Goal: Contribute content: Contribute content

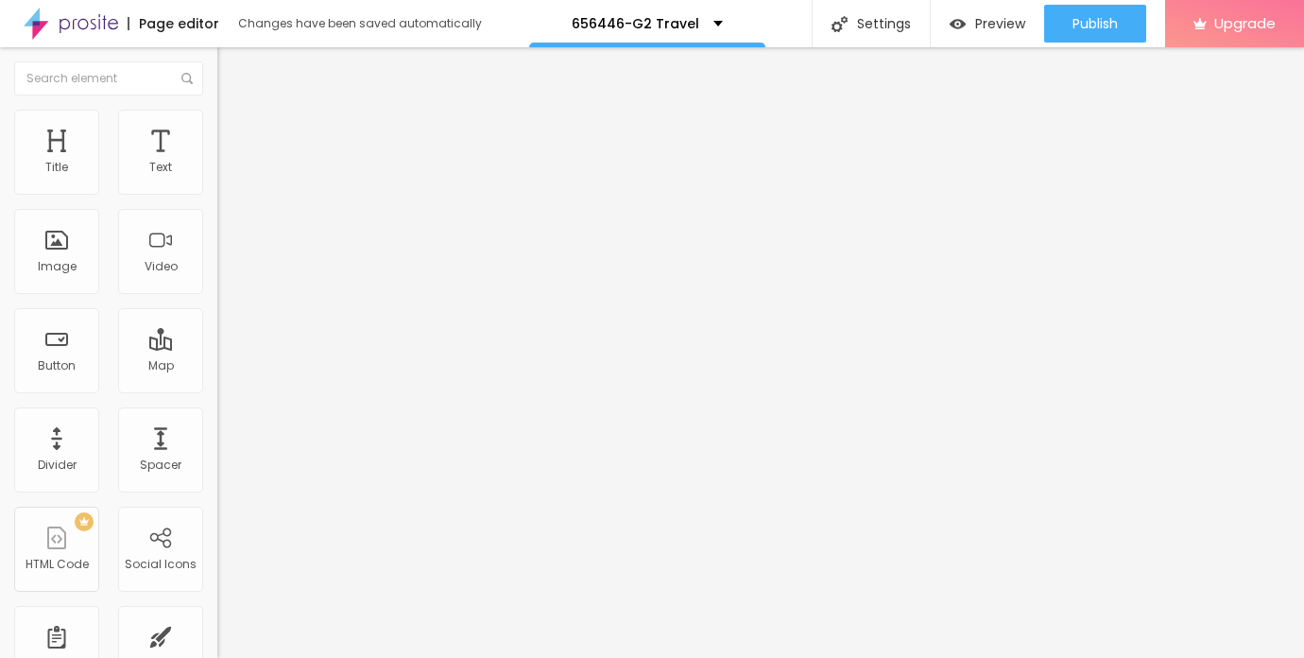
click at [217, 163] on span "Add image" at bounding box center [256, 155] width 78 height 16
click at [234, 128] on span "Style" at bounding box center [247, 122] width 27 height 16
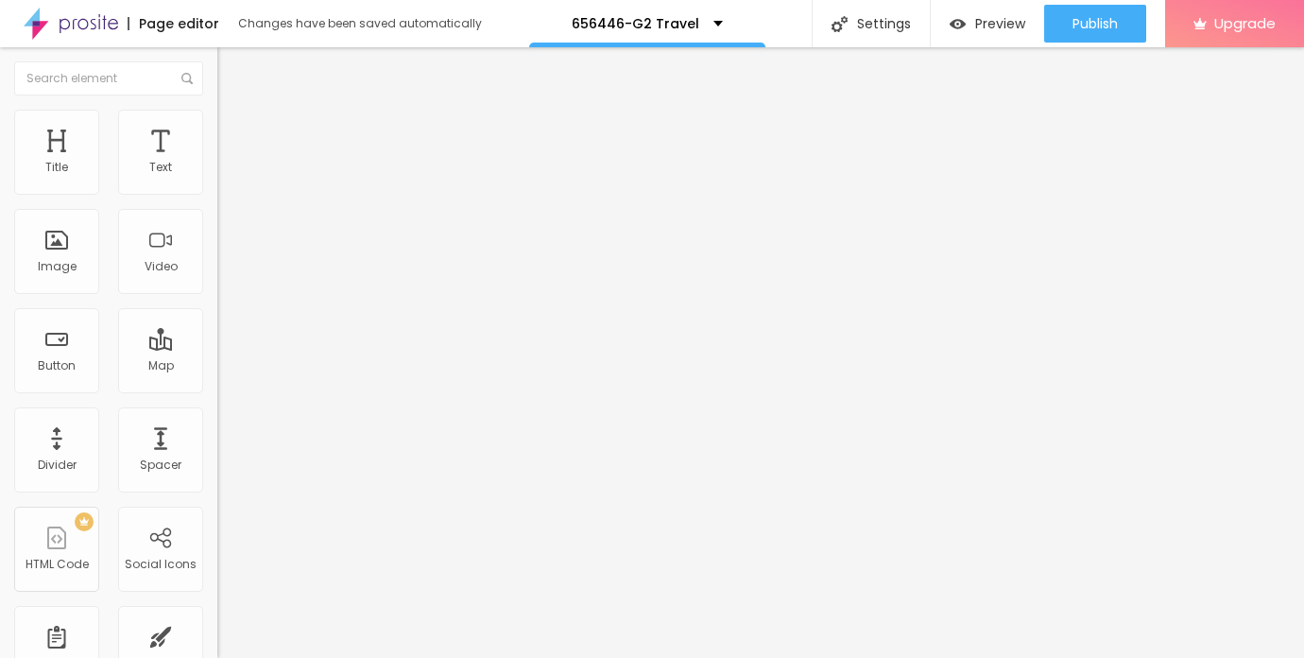
type input "95"
type input "90"
type input "85"
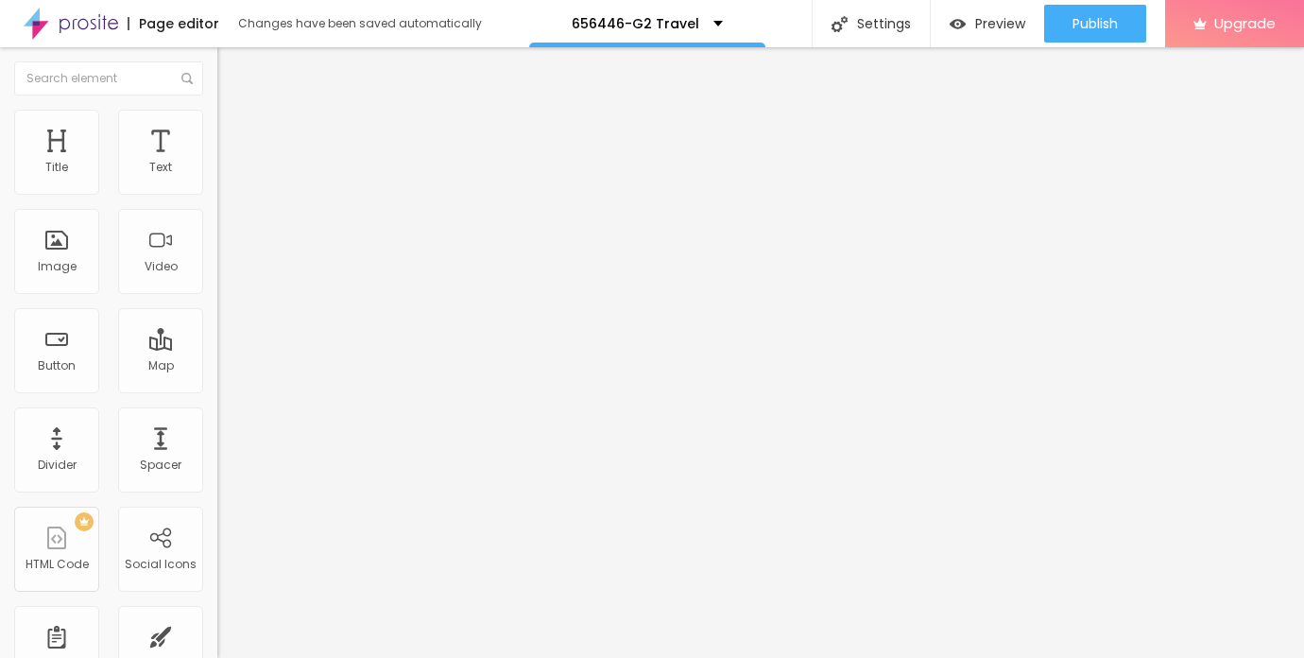
type input "85"
type input "75"
type input "70"
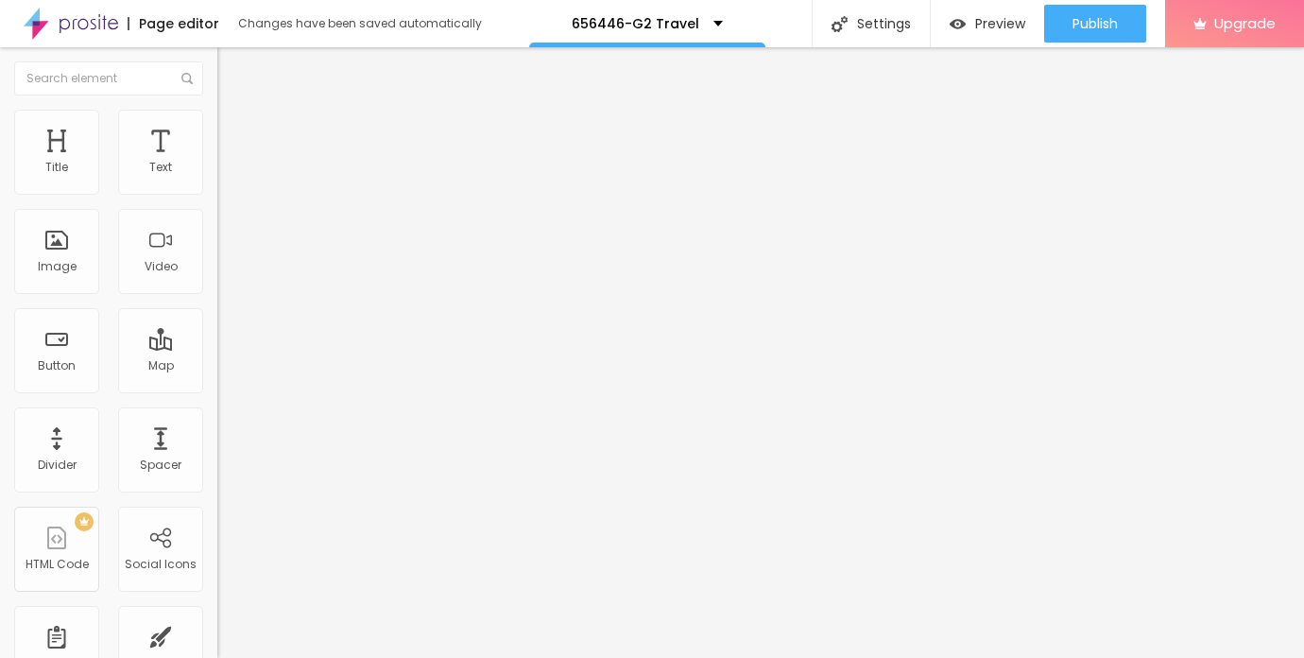
type input "60"
type input "50"
type input "45"
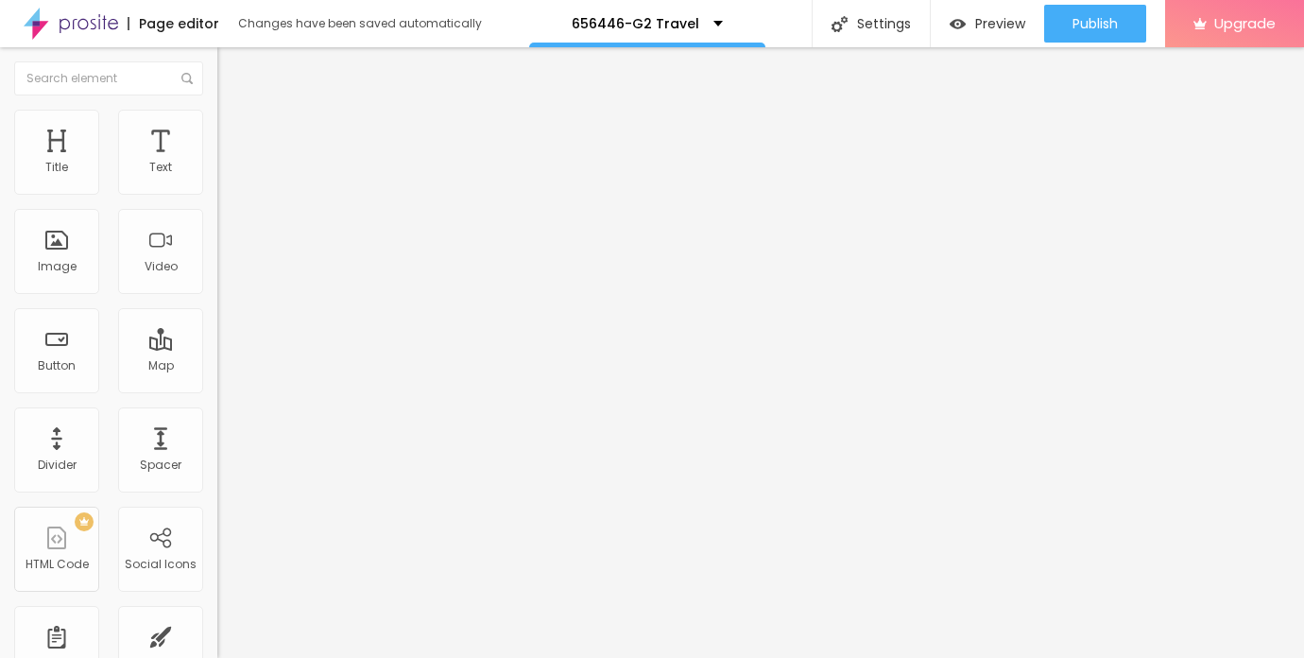
type input "45"
type input "40"
type input "35"
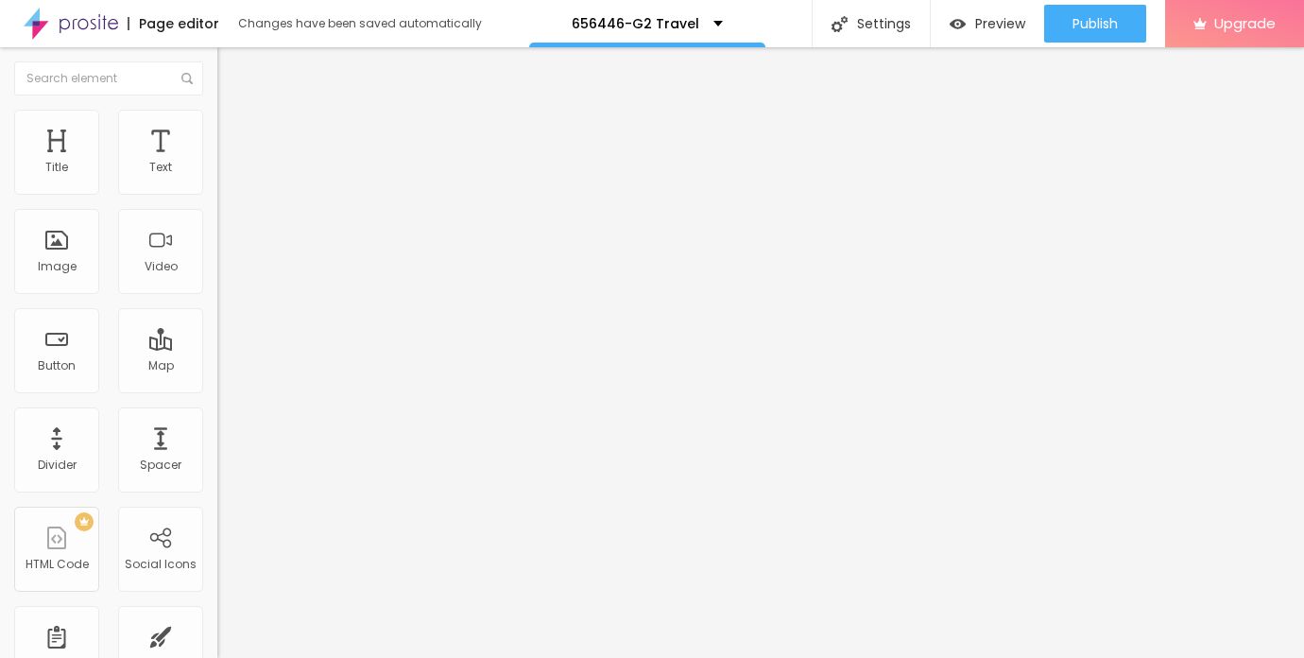
type input "30"
type input "25"
type input "20"
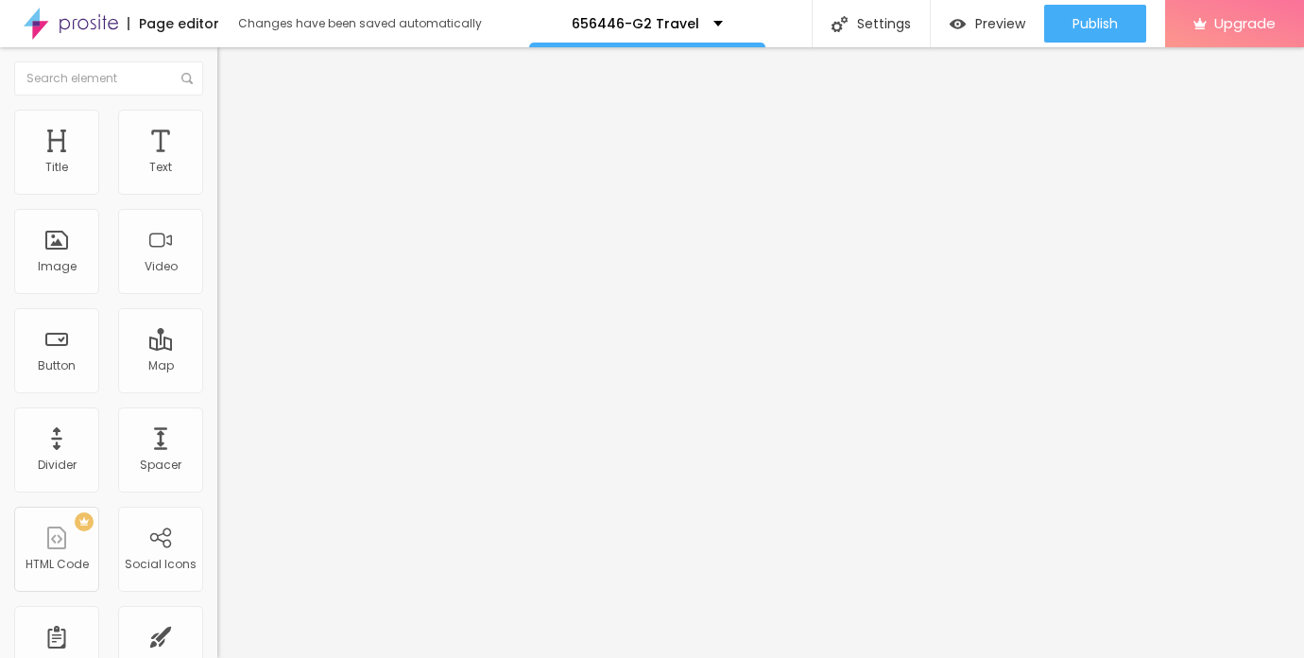
type input "20"
type input "15"
type input "10"
drag, startPoint x: 196, startPoint y: 201, endPoint x: 0, endPoint y: 201, distance: 195.6
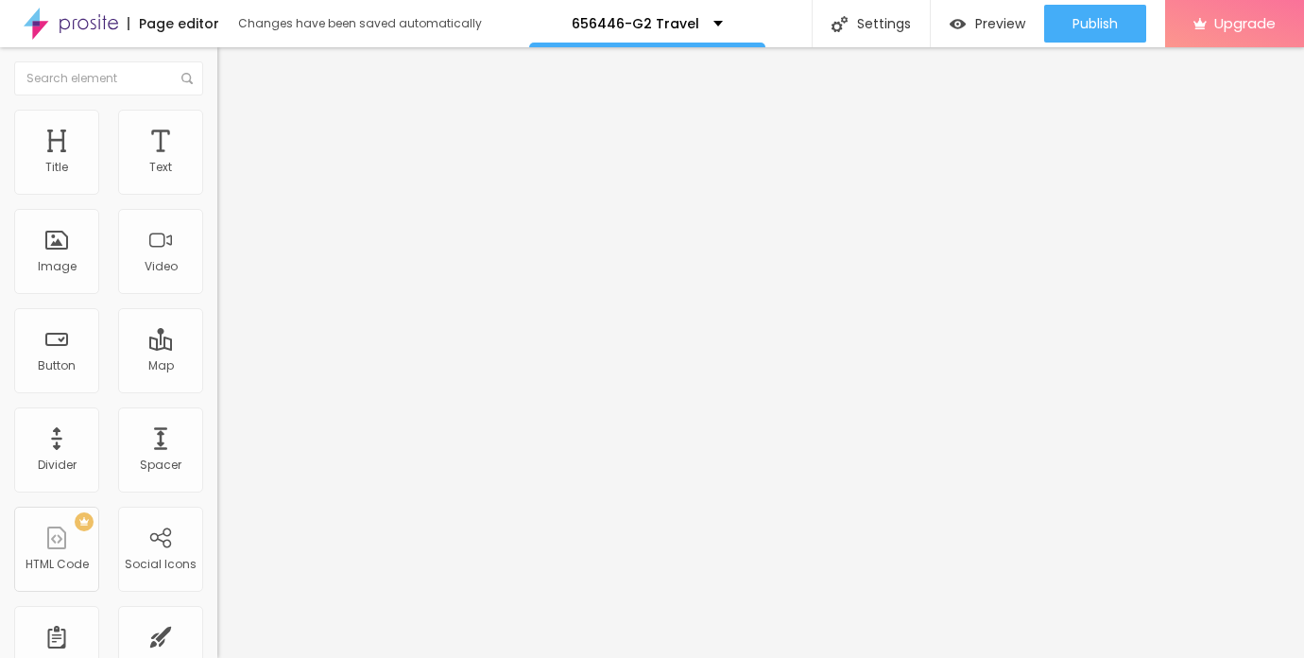
type input "10"
click at [217, 194] on input "range" at bounding box center [278, 186] width 122 height 15
click at [232, 68] on img "button" at bounding box center [239, 68] width 15 height 15
click at [232, 66] on div "Edit Text" at bounding box center [275, 68] width 86 height 15
click at [225, 176] on icon "button" at bounding box center [230, 169] width 11 height 11
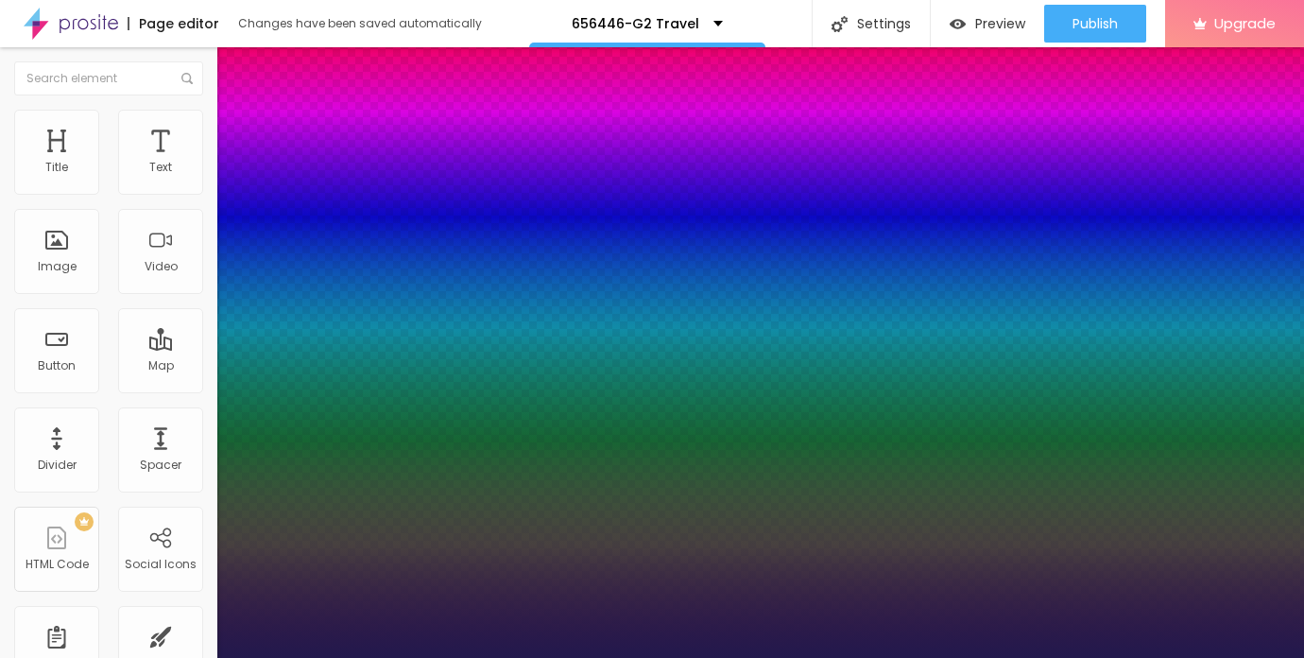
type input "1"
type input "14"
type input "1"
type input "15"
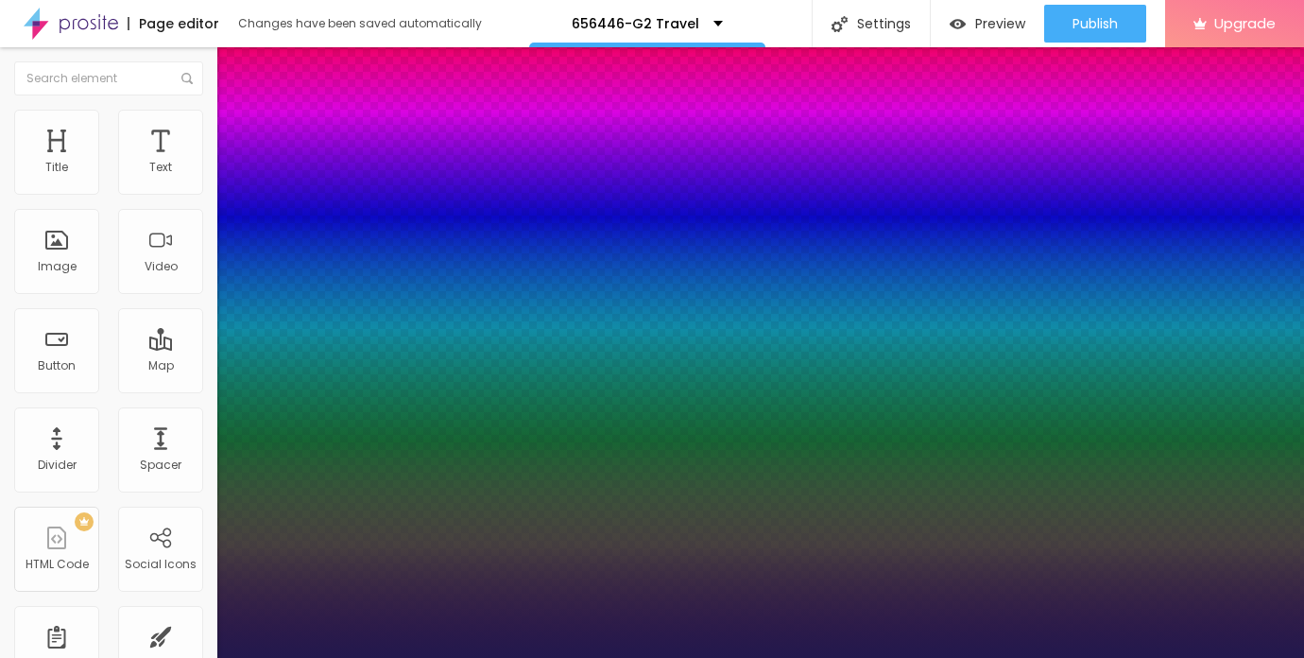
type input "15"
type input "1"
type input "16"
type input "1"
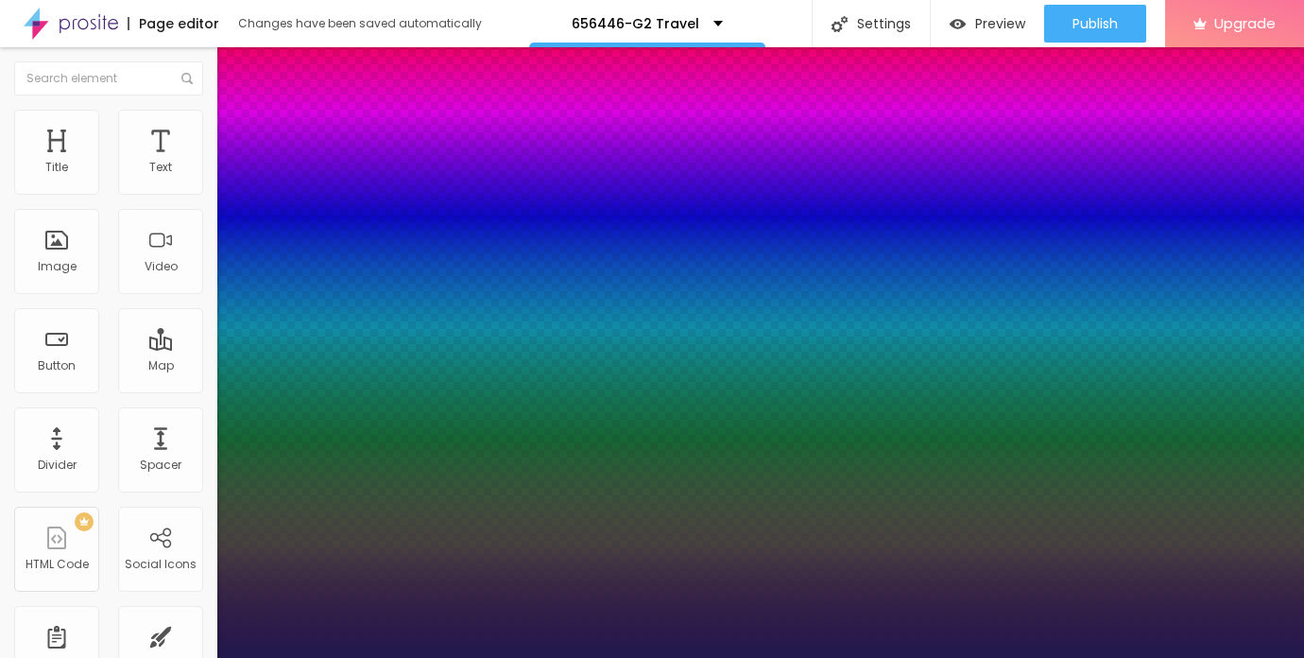
type input "17"
type input "1"
type input "18"
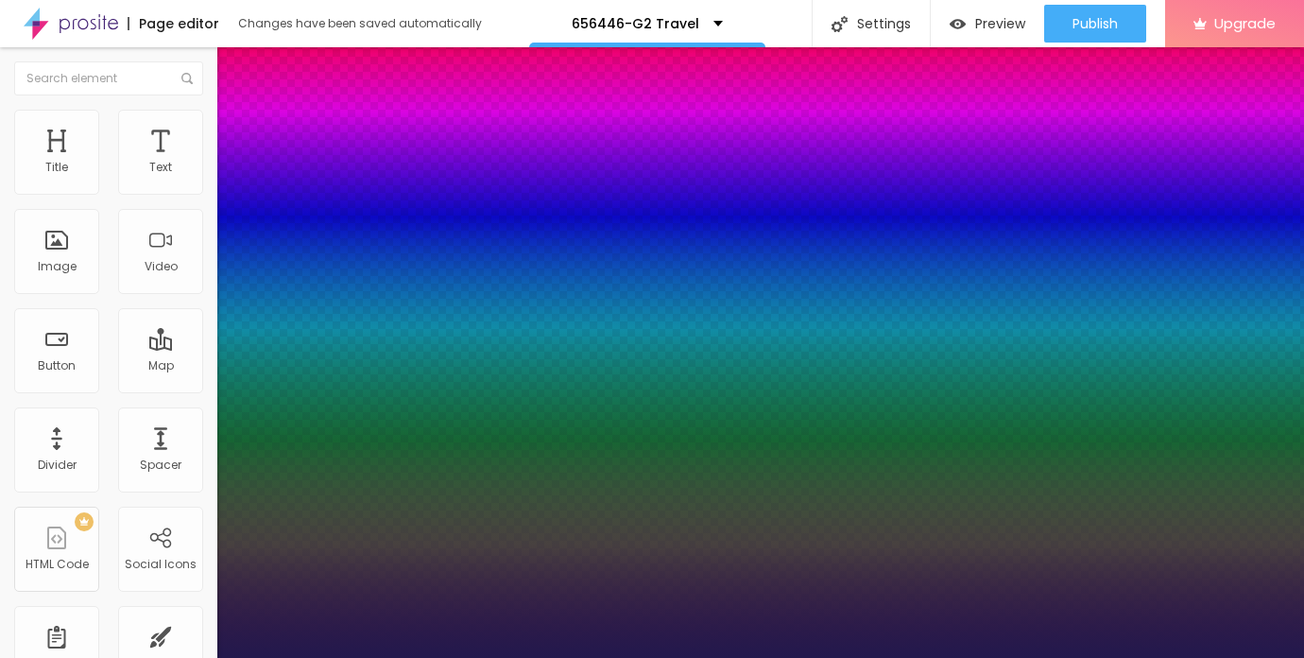
type input "1"
type input "20"
type input "1"
type input "21"
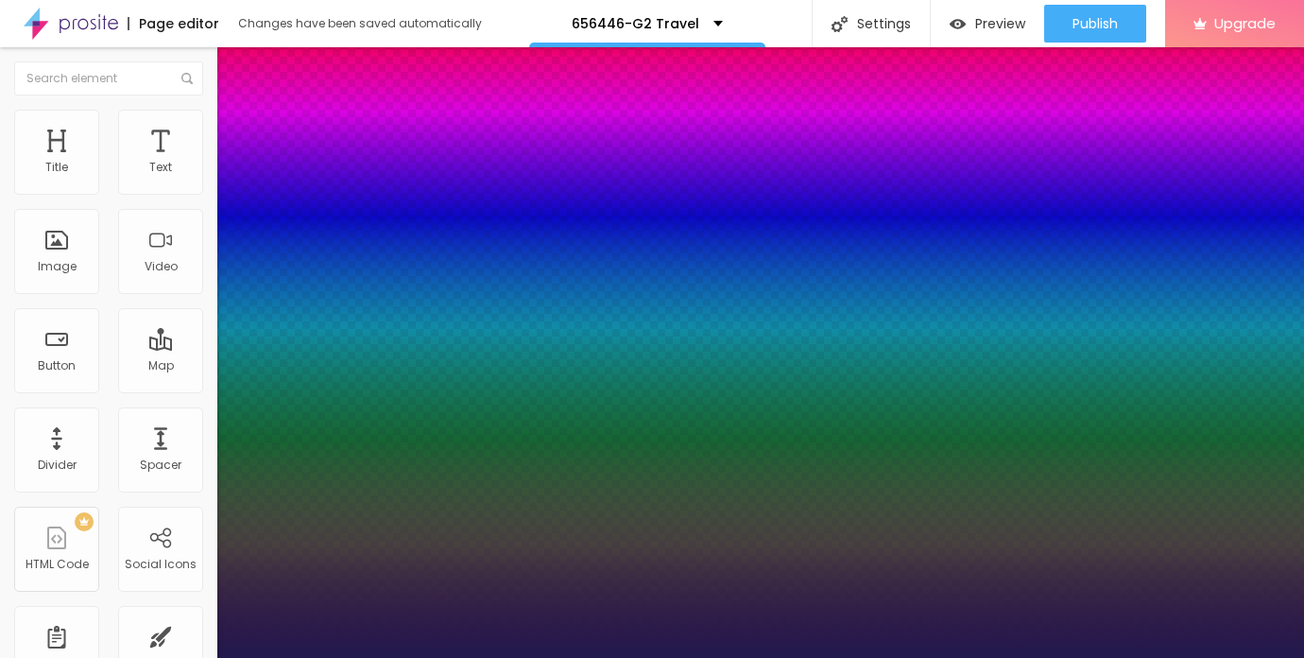
type input "21"
type input "1"
type input "22"
type input "1"
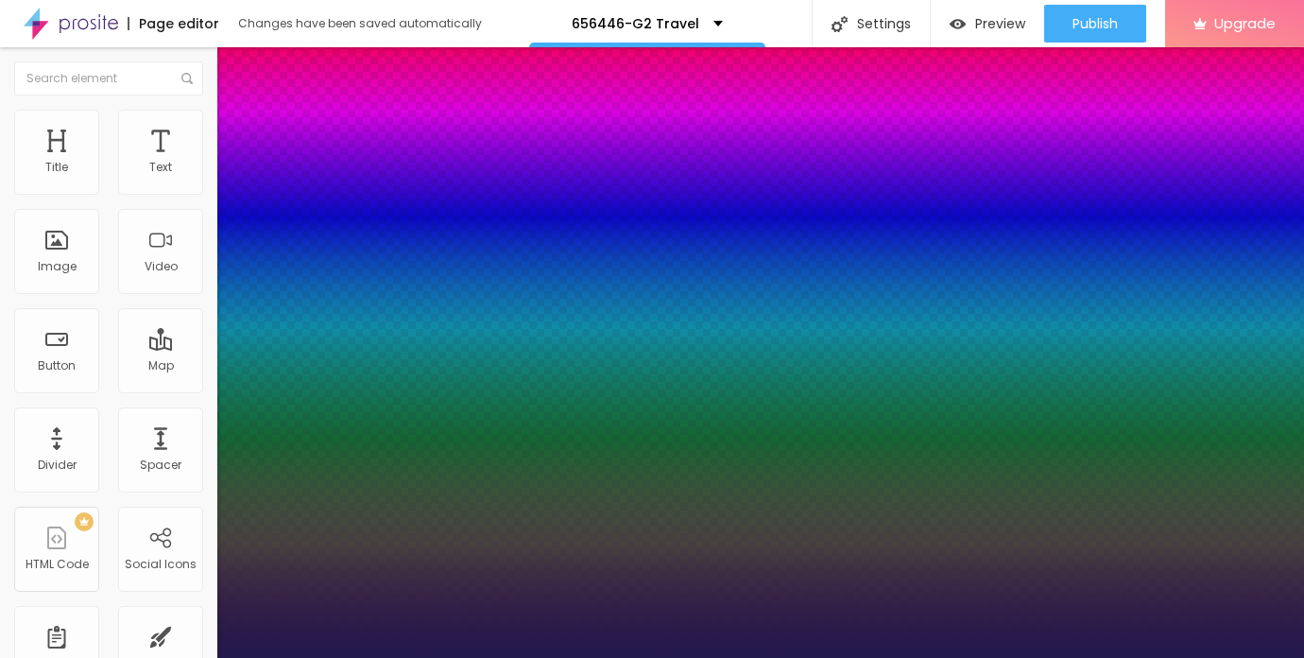
type input "23"
type input "1"
type input "24"
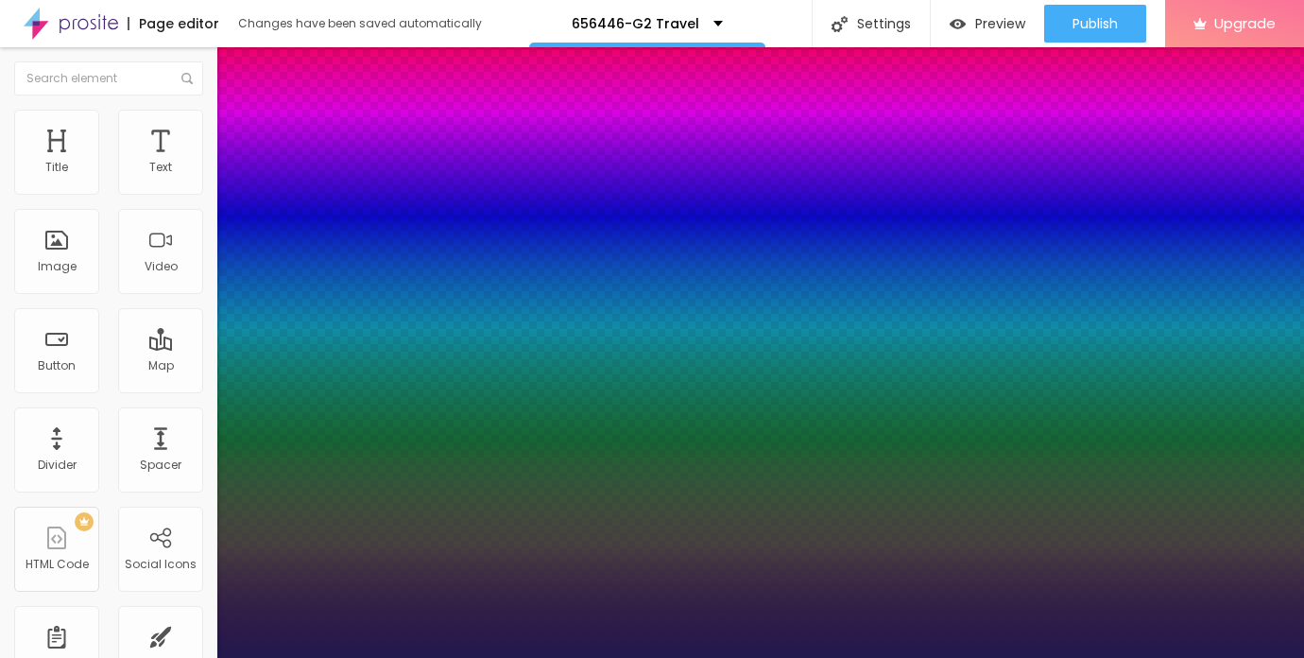
type input "1"
type input "25"
type input "1"
type input "26"
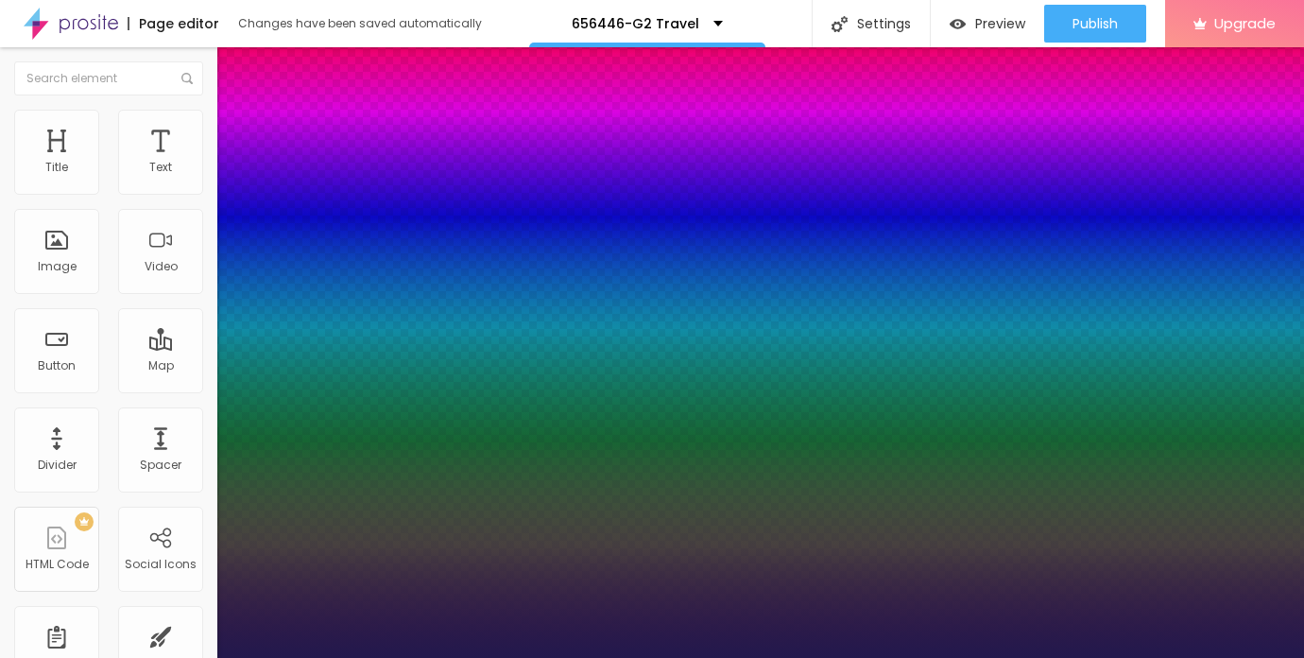
type input "26"
type input "1"
type input "27"
type input "1"
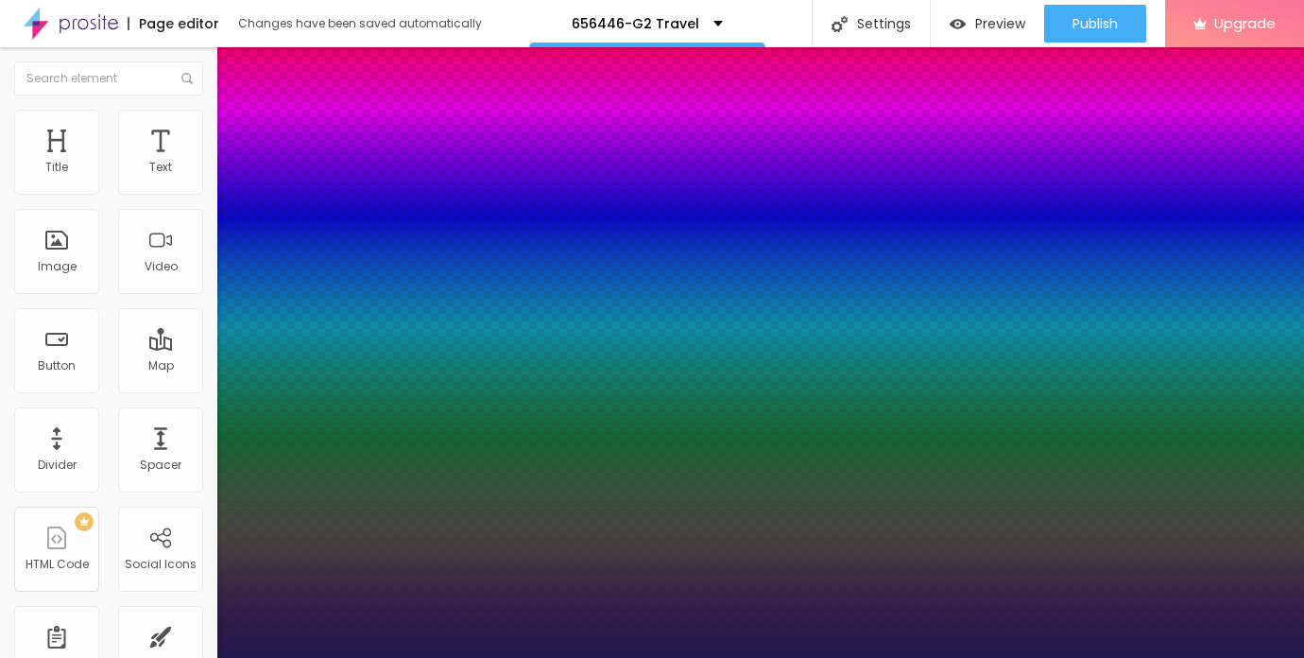
type input "26"
type input "1"
type input "25"
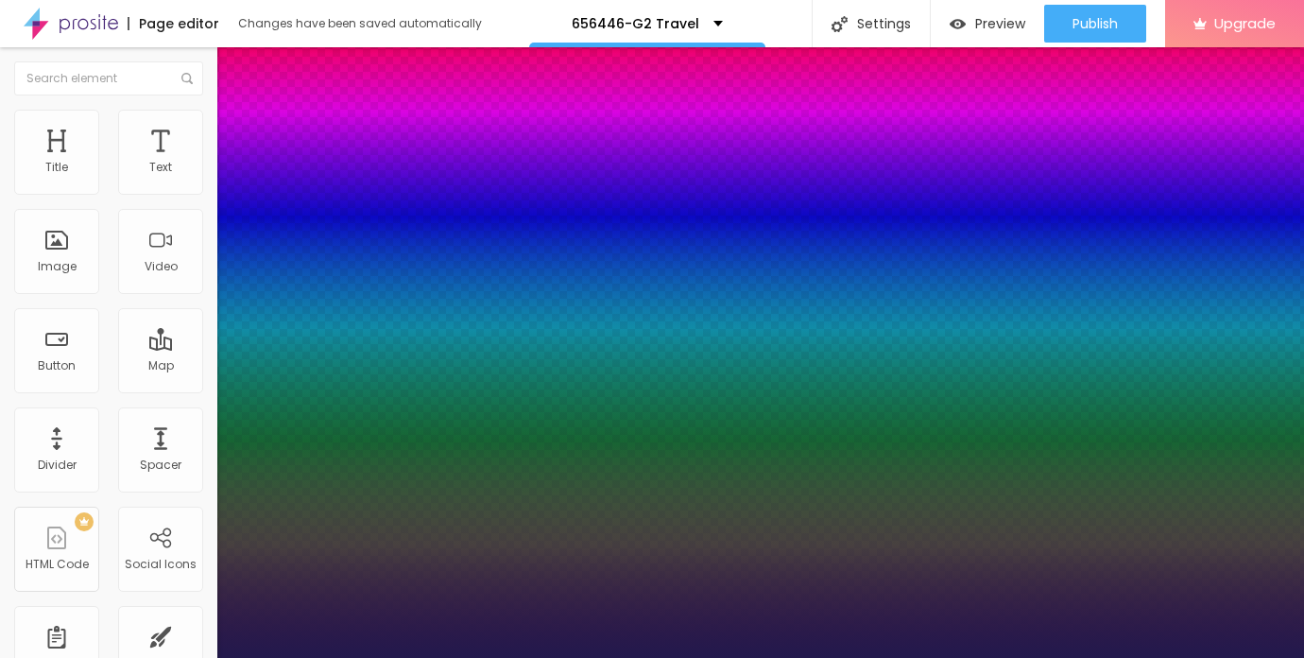
type input "1"
drag, startPoint x: 253, startPoint y: 319, endPoint x: 268, endPoint y: 319, distance: 15.1
type input "25"
click at [581, 657] on div at bounding box center [652, 658] width 1304 height 0
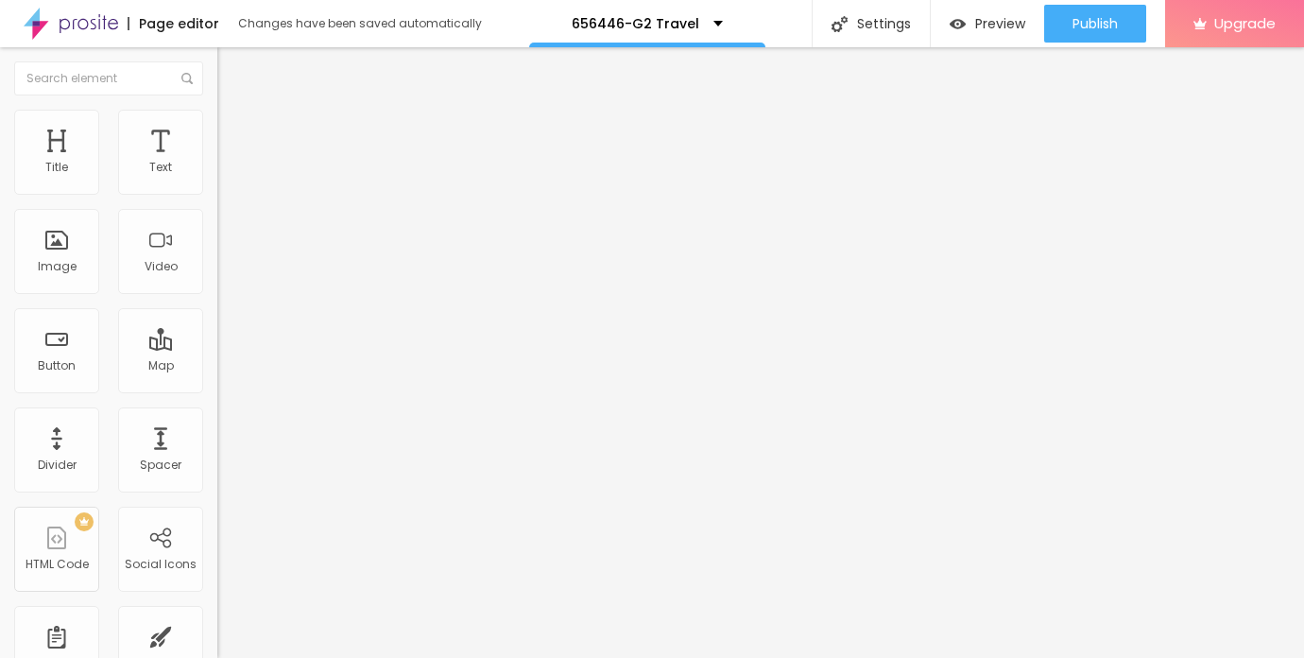
click at [232, 73] on img "button" at bounding box center [239, 68] width 15 height 15
click at [53, 355] on div "Button" at bounding box center [56, 350] width 85 height 85
click at [217, 178] on input "Click me" at bounding box center [330, 168] width 227 height 19
drag, startPoint x: 82, startPoint y: 212, endPoint x: -6, endPoint y: 211, distance: 87.9
click at [0, 211] on html "Page editor Changes have been saved automatically 656446-G2 Travel Settings Pag…" at bounding box center [652, 329] width 1304 height 658
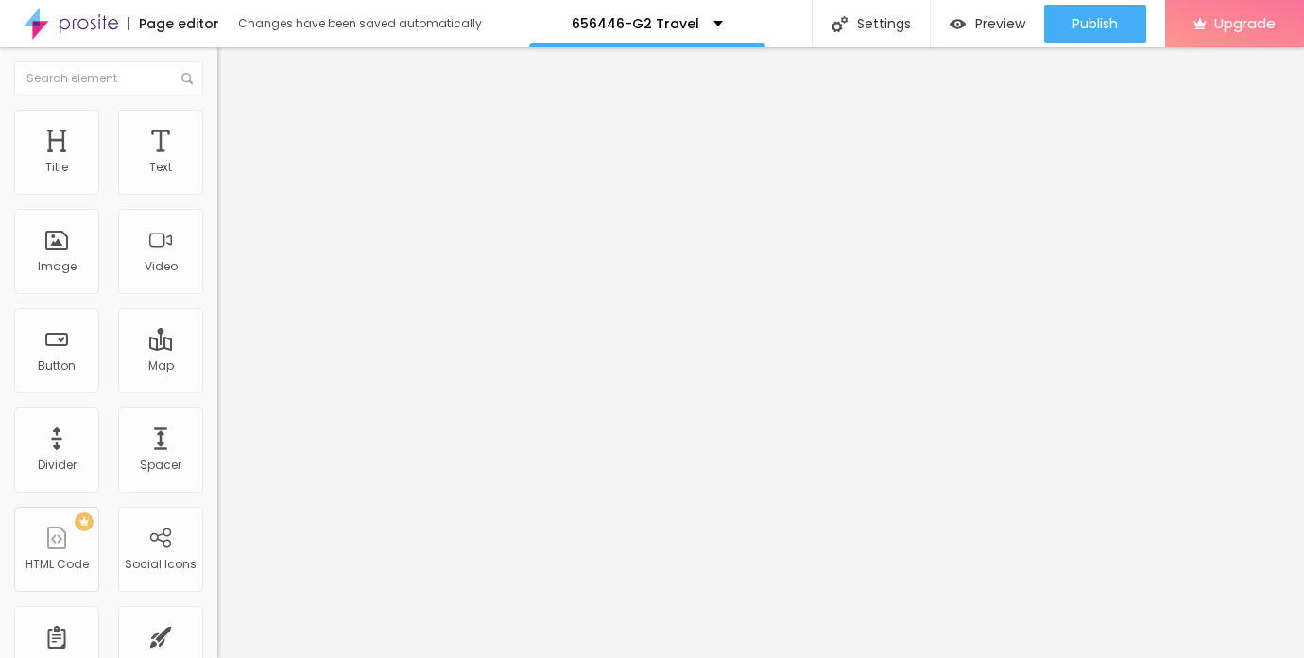
paste input "→ VIEW DOCUMENT HERE"
type input "→ VIEW DOCUMENT HERE"
click at [217, 508] on div "Edit Button Content Style Advanced Text → VIEW DOCUMENT HERE Align Size Default…" at bounding box center [325, 352] width 217 height 611
click at [217, 388] on input "https://" at bounding box center [330, 380] width 227 height 19
drag, startPoint x: 86, startPoint y: 388, endPoint x: 9, endPoint y: 389, distance: 77.5
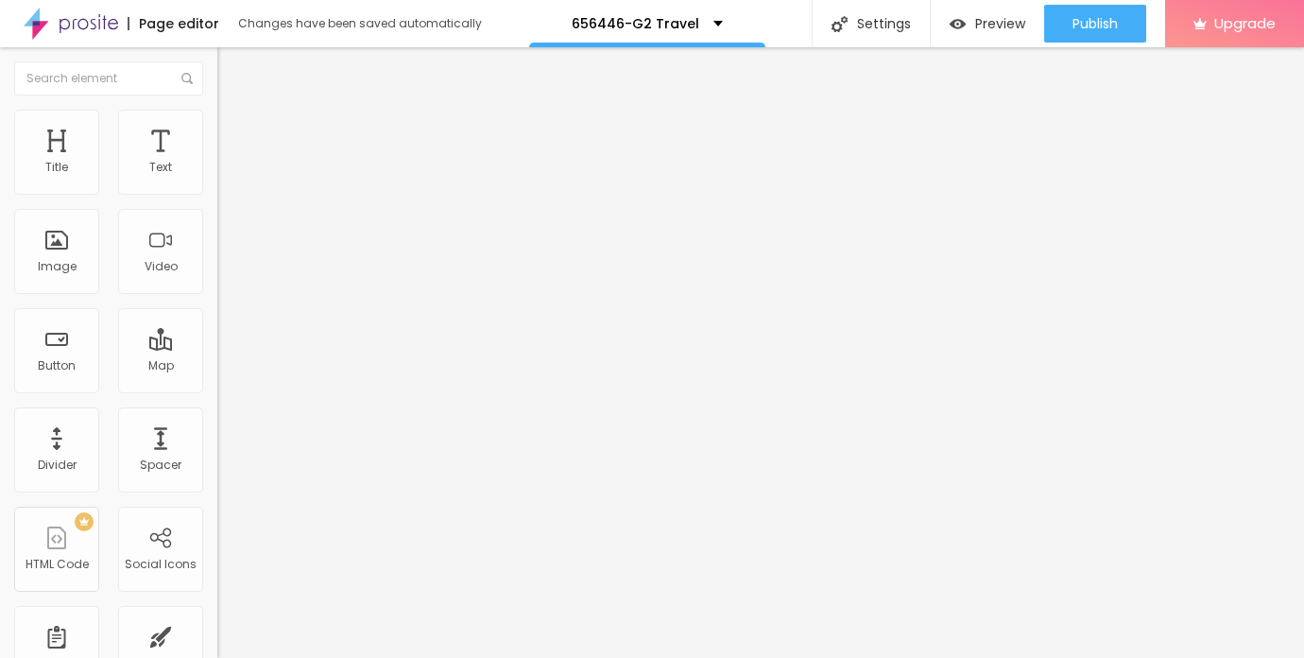
click at [217, 389] on div "Text → VIEW DOCUMENT HERE Align Size Default Small Default Big Link URL https:/…" at bounding box center [325, 284] width 217 height 275
paste input "[DOMAIN_NAME][URL]"
type input "[URL][DOMAIN_NAME]"
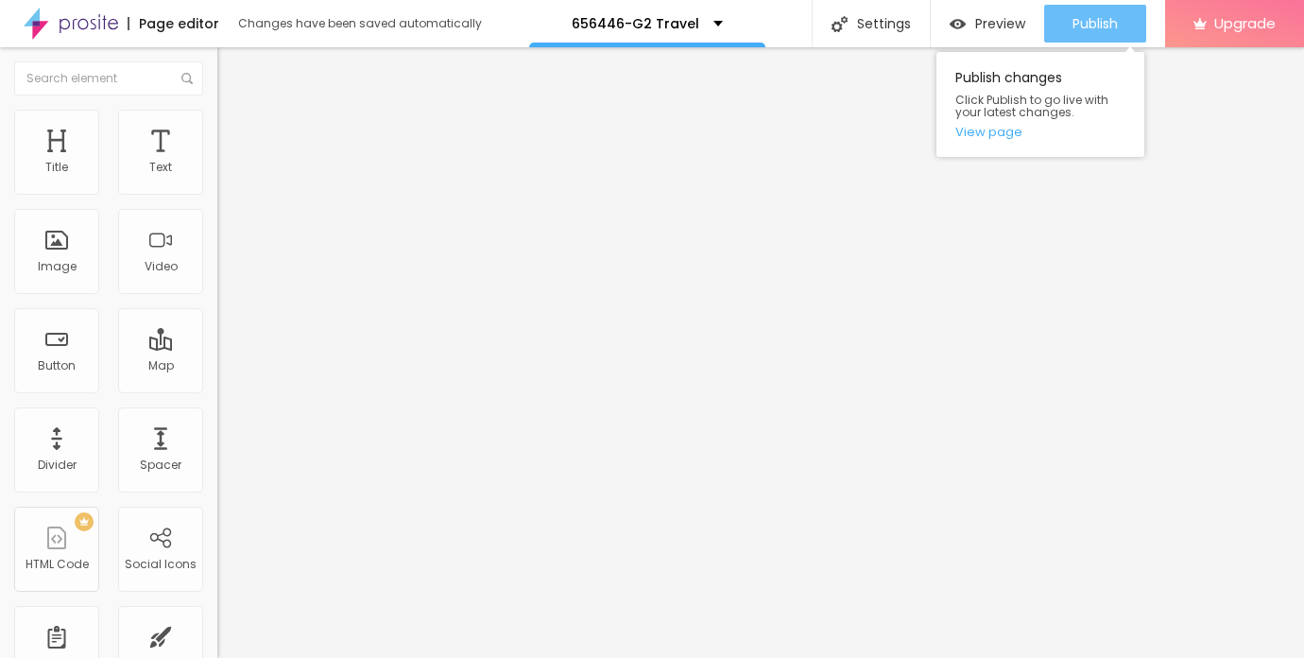
click at [1089, 23] on span "Publish" at bounding box center [1095, 23] width 45 height 15
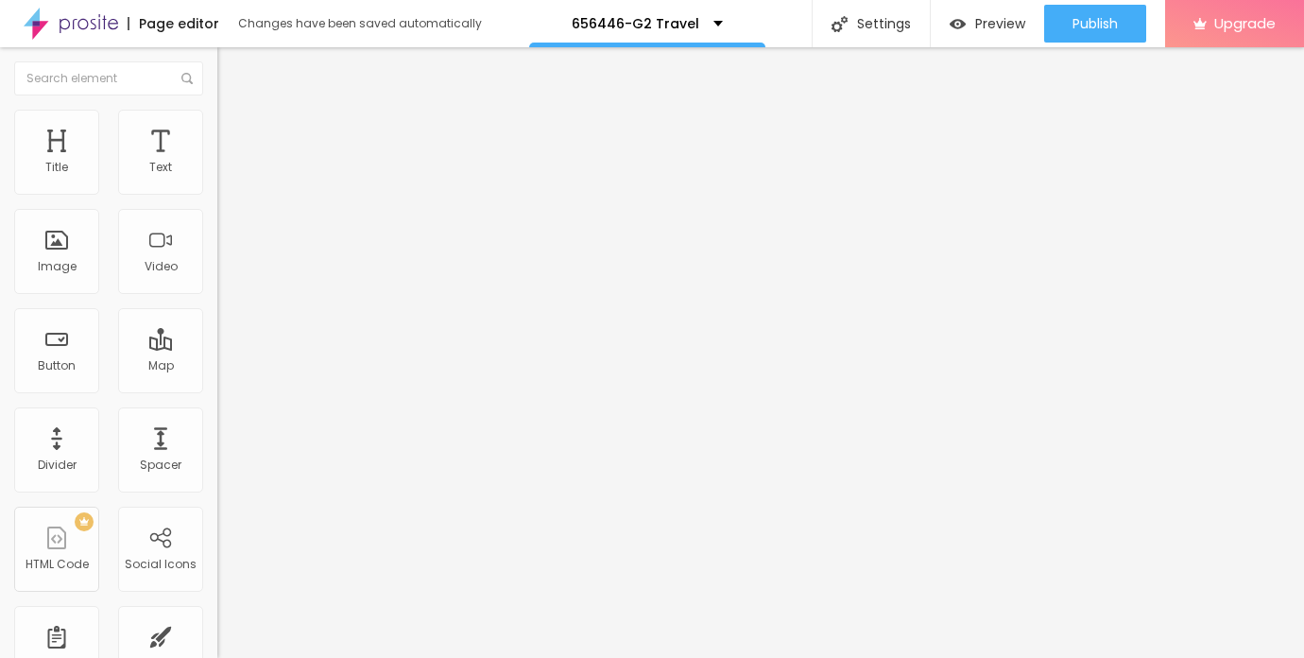
click at [217, 122] on li "Style" at bounding box center [325, 119] width 217 height 19
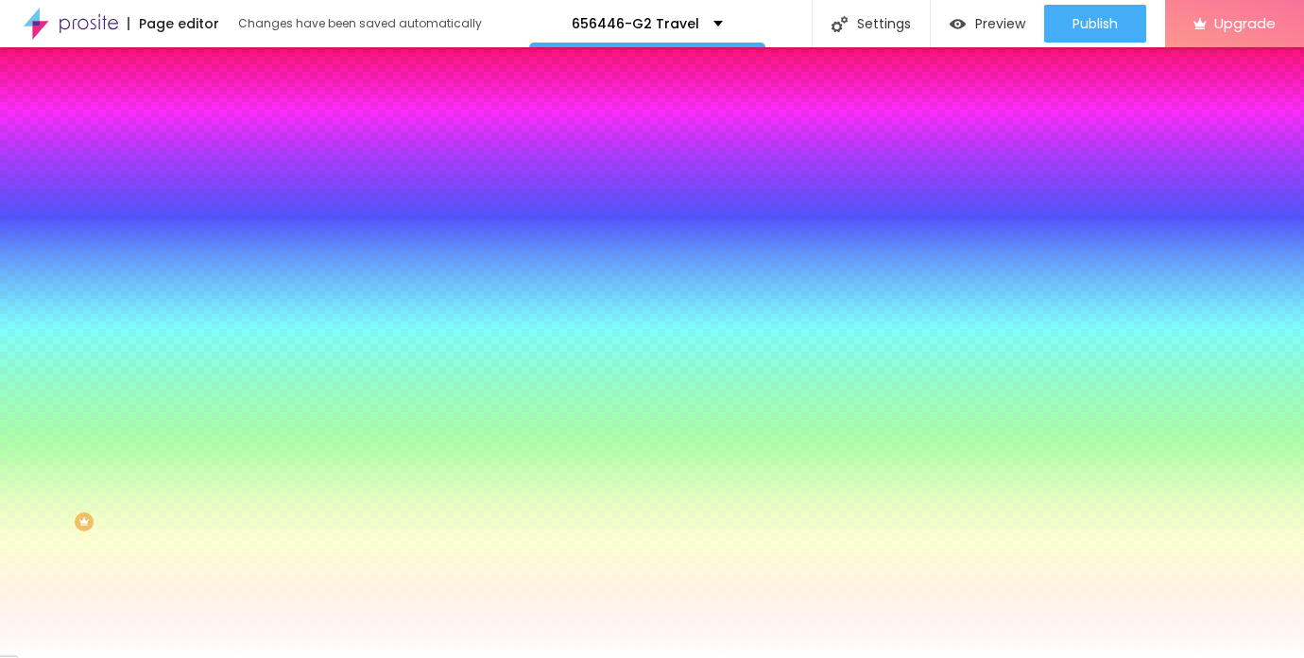
click at [227, 236] on icon "button" at bounding box center [231, 240] width 8 height 8
type input "17"
type input "18"
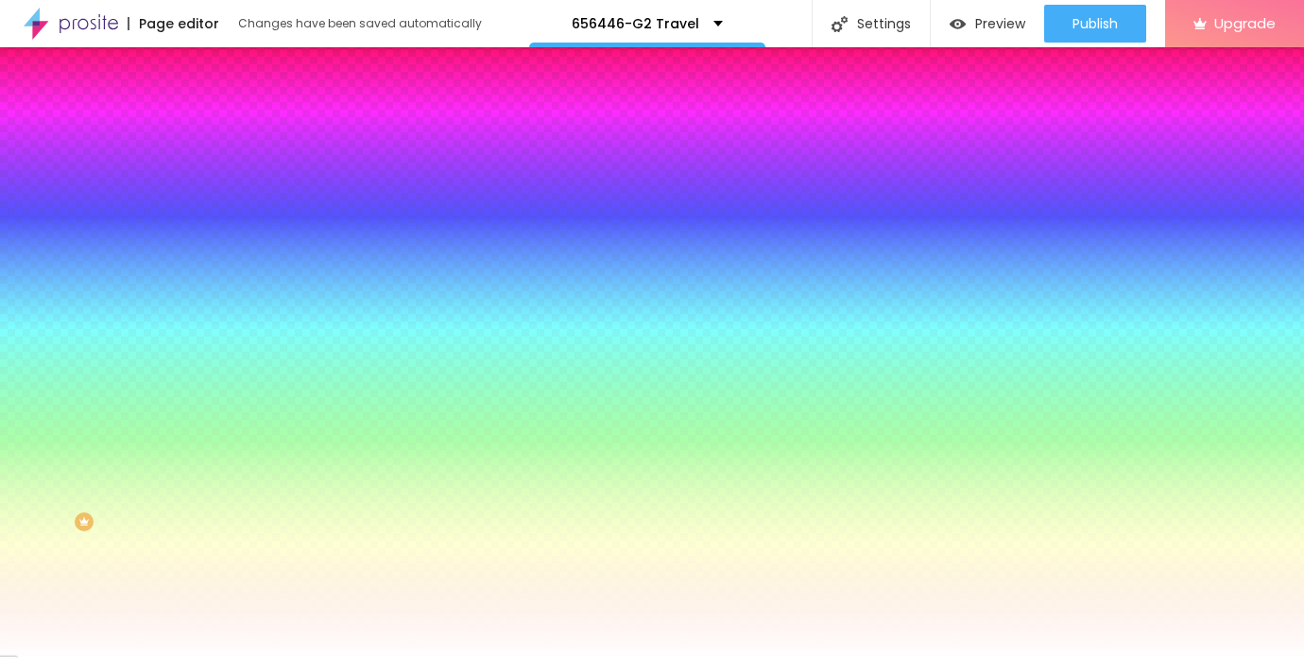
type input "19"
type input "20"
type input "21"
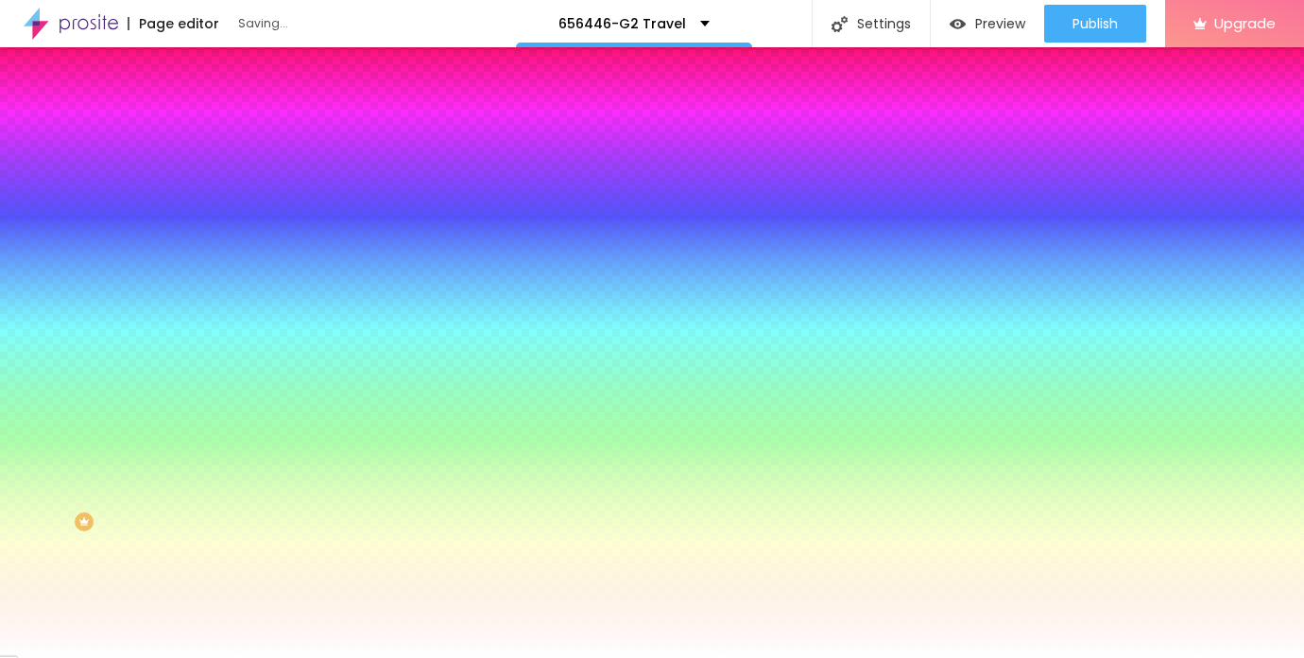
type input "21"
type input "22"
drag, startPoint x: 287, startPoint y: 363, endPoint x: 319, endPoint y: 363, distance: 31.2
type input "22"
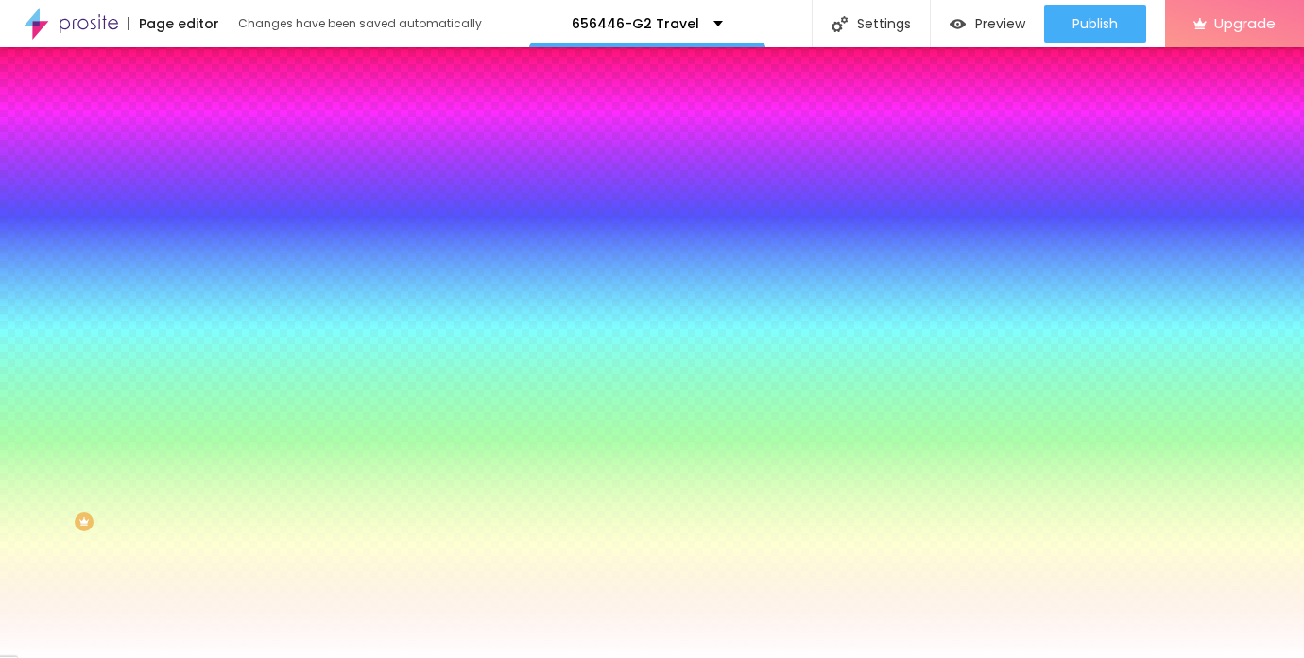
click at [525, 657] on div at bounding box center [652, 658] width 1304 height 0
click at [232, 66] on div "Edit Button" at bounding box center [282, 68] width 101 height 15
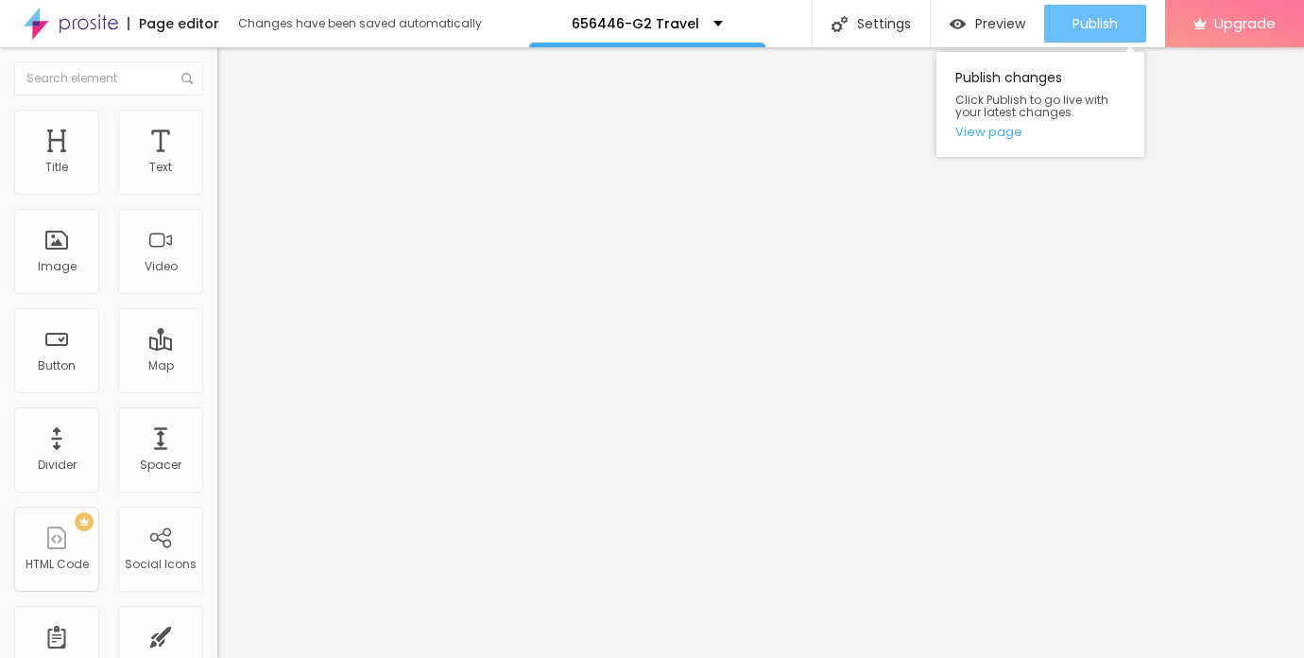
click at [1095, 26] on span "Publish" at bounding box center [1095, 23] width 45 height 15
